Goal: Find specific page/section: Find specific page/section

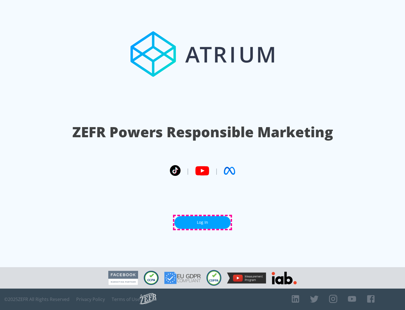
click at [203, 222] on link "Log In" at bounding box center [202, 222] width 56 height 13
